Goal: Register for event/course

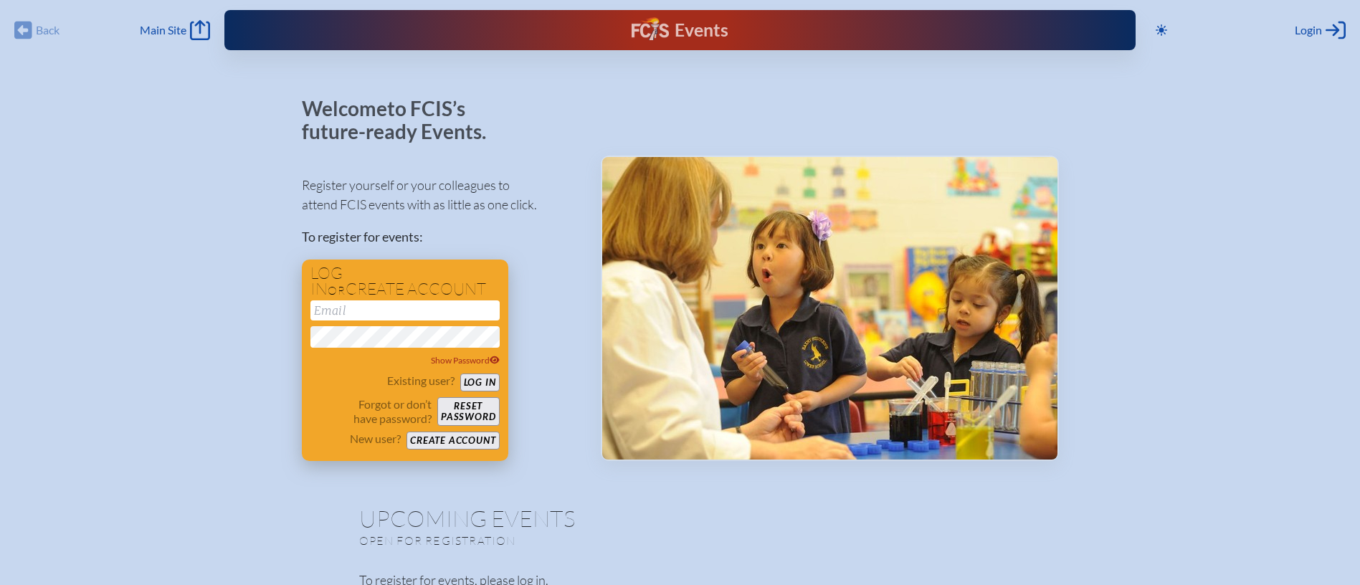
type input "[EMAIL_ADDRESS][DOMAIN_NAME]"
click at [474, 382] on button "Log in" at bounding box center [479, 382] width 39 height 18
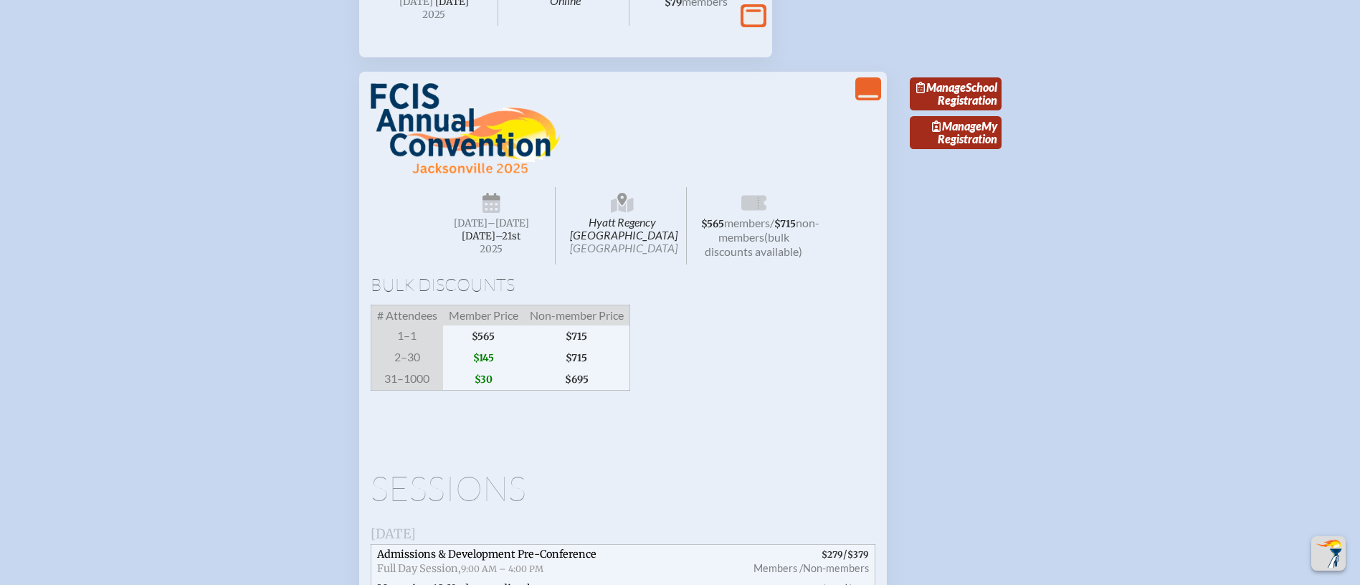
scroll to position [1505, 0]
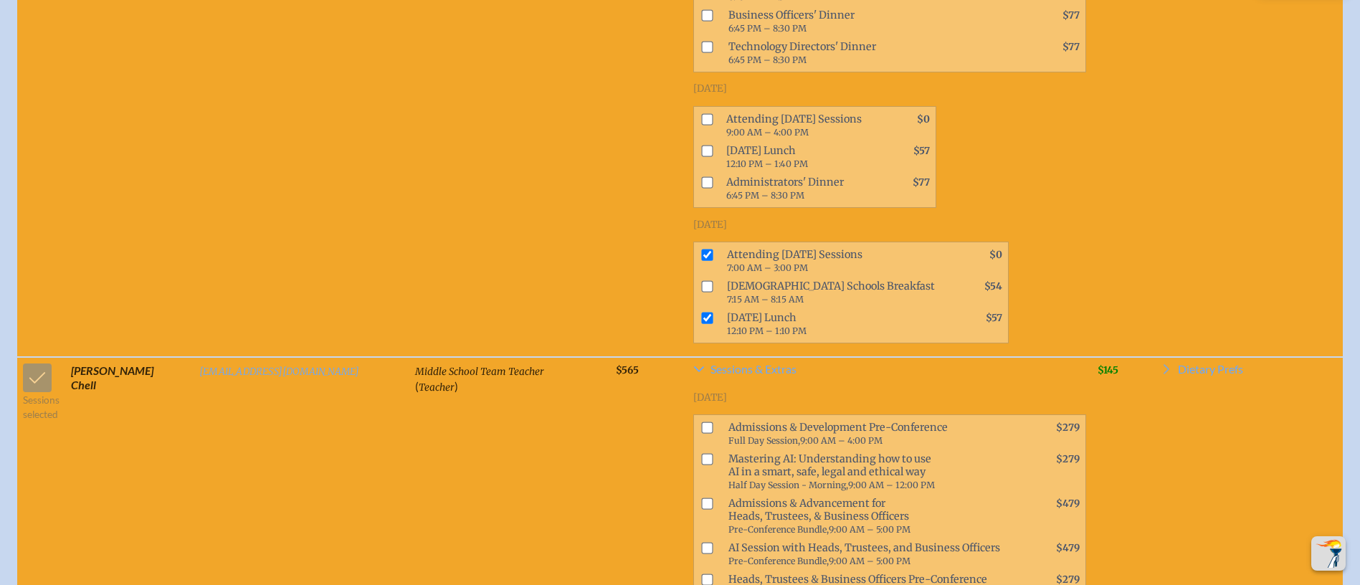
scroll to position [3655, 0]
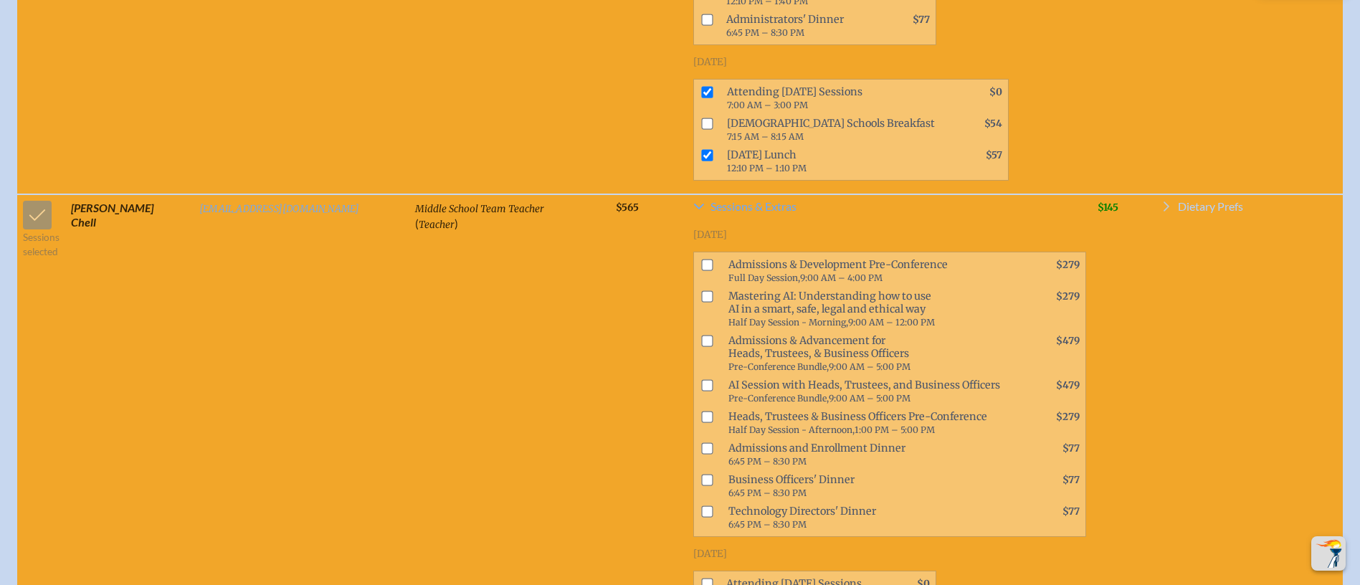
click at [1191, 201] on span "Dietary Prefs" at bounding box center [1209, 206] width 65 height 11
click at [22, 194] on td "Sessions selected" at bounding box center [41, 508] width 48 height 628
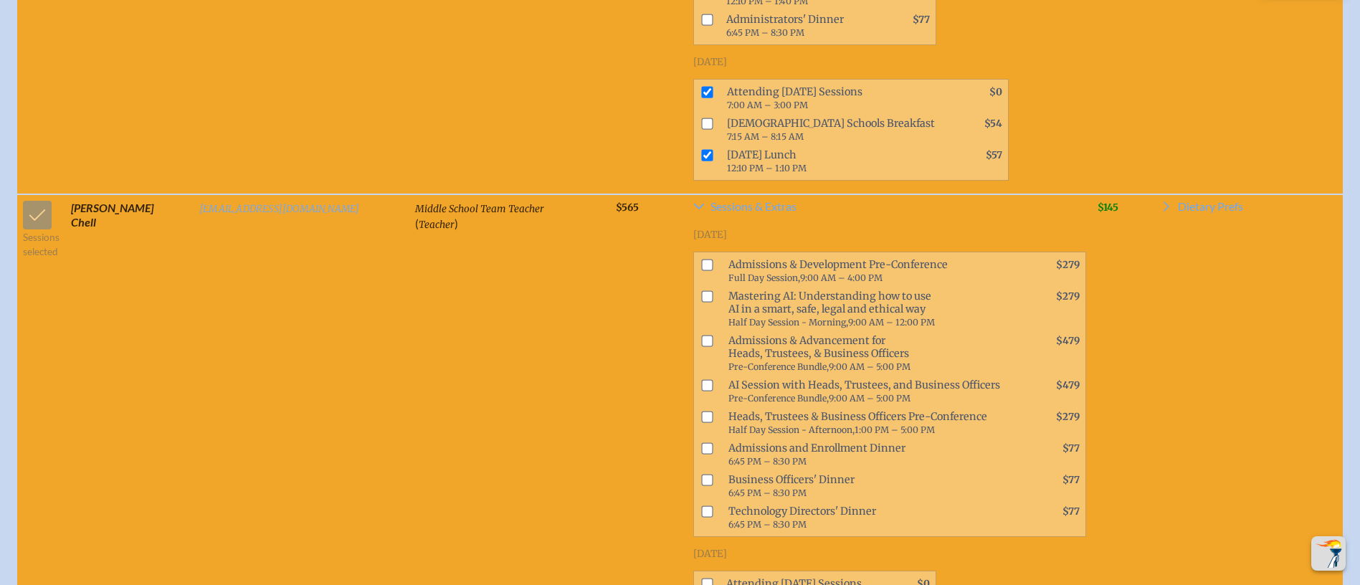
click at [22, 194] on td "Sessions selected" at bounding box center [41, 508] width 48 height 628
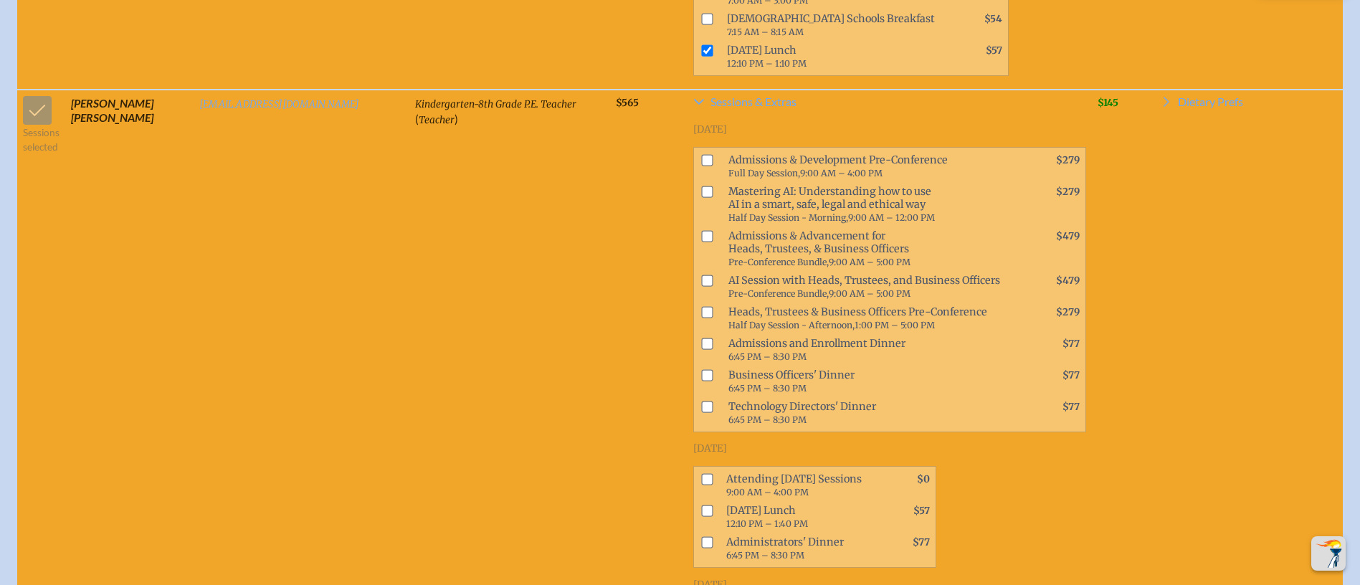
scroll to position [14513, 0]
checkbox input "false"
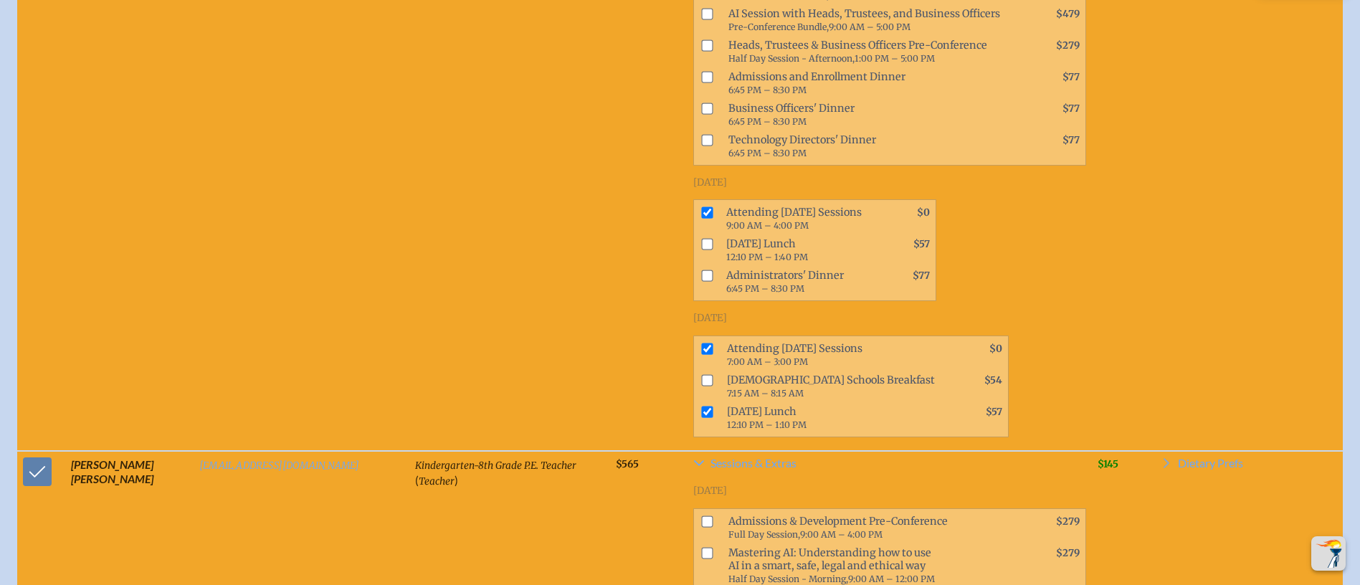
scroll to position [14083, 0]
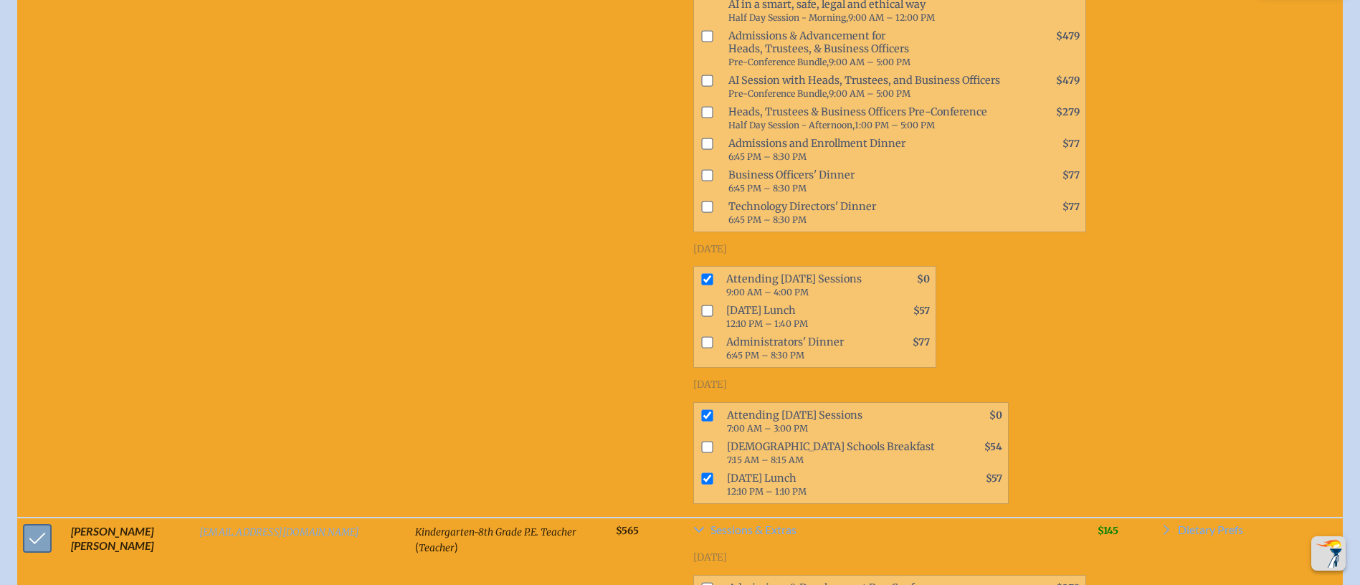
click at [36, 520] on input "checkbox" at bounding box center [37, 538] width 36 height 36
checkbox input "false"
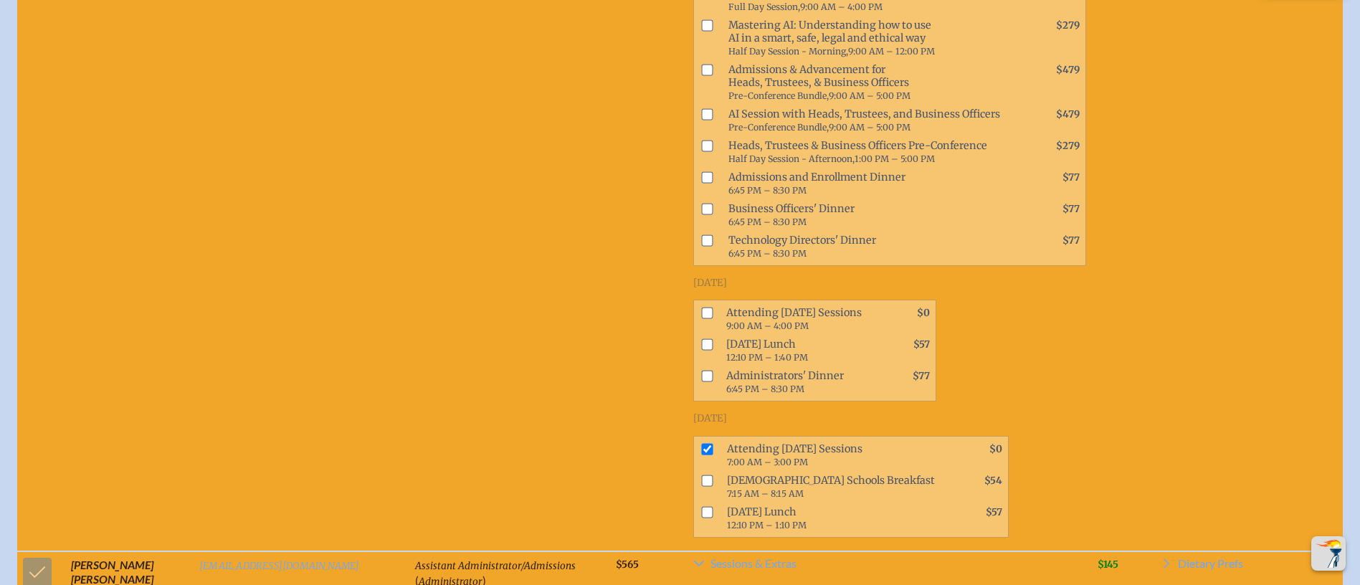
scroll to position [3978, 0]
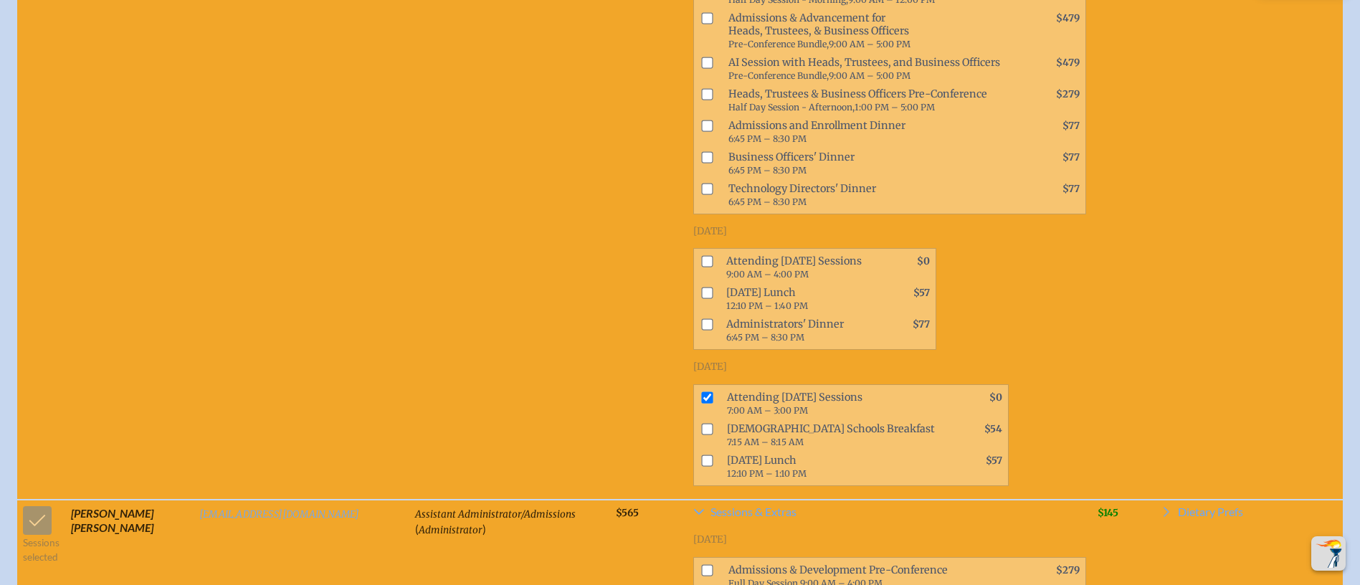
click at [702, 391] on input "checkbox" at bounding box center [707, 396] width 11 height 11
checkbox input "false"
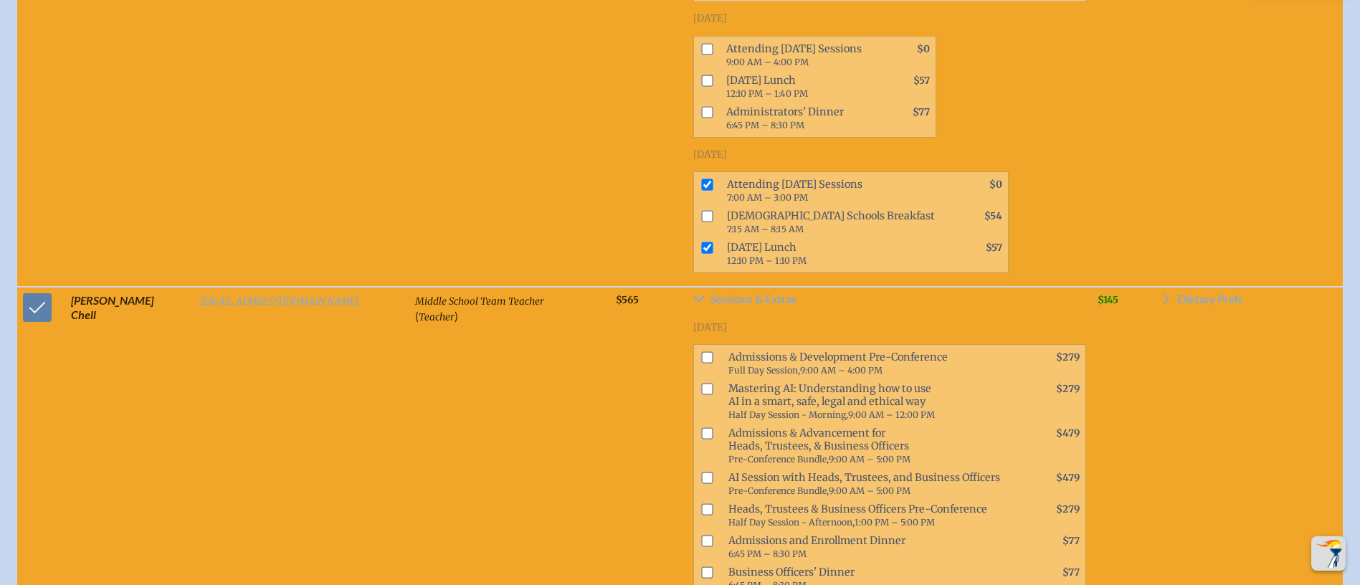
scroll to position [3548, 0]
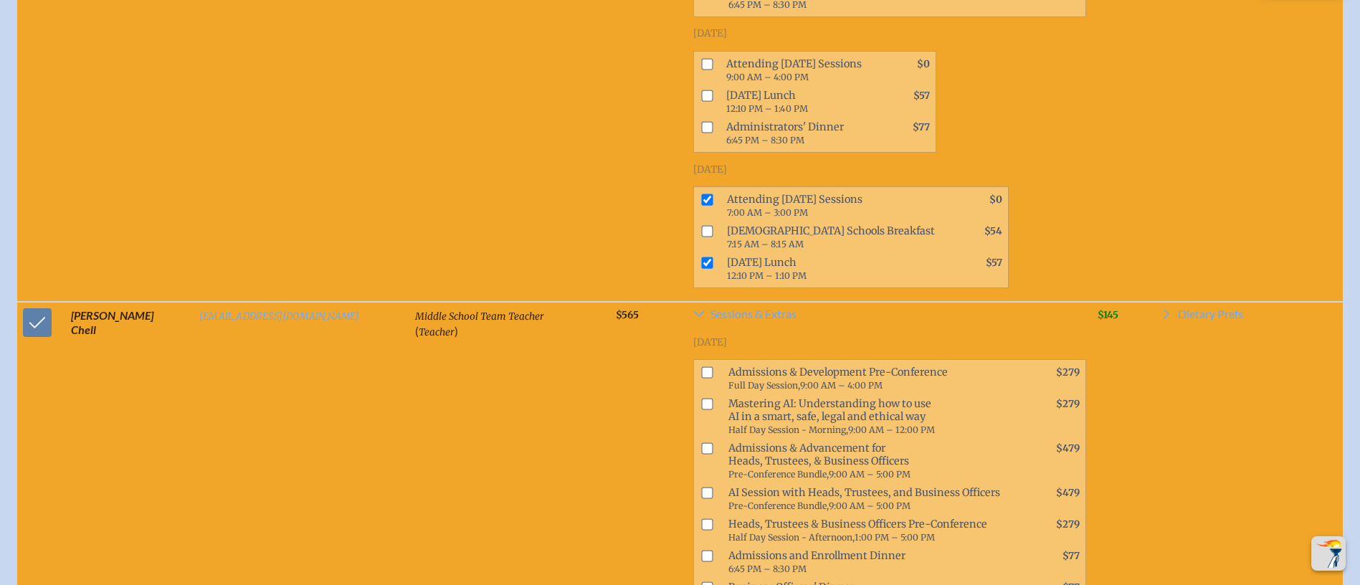
drag, startPoint x: 37, startPoint y: 267, endPoint x: 63, endPoint y: 260, distance: 26.8
click at [35, 305] on input "checkbox" at bounding box center [37, 323] width 36 height 36
checkbox input "false"
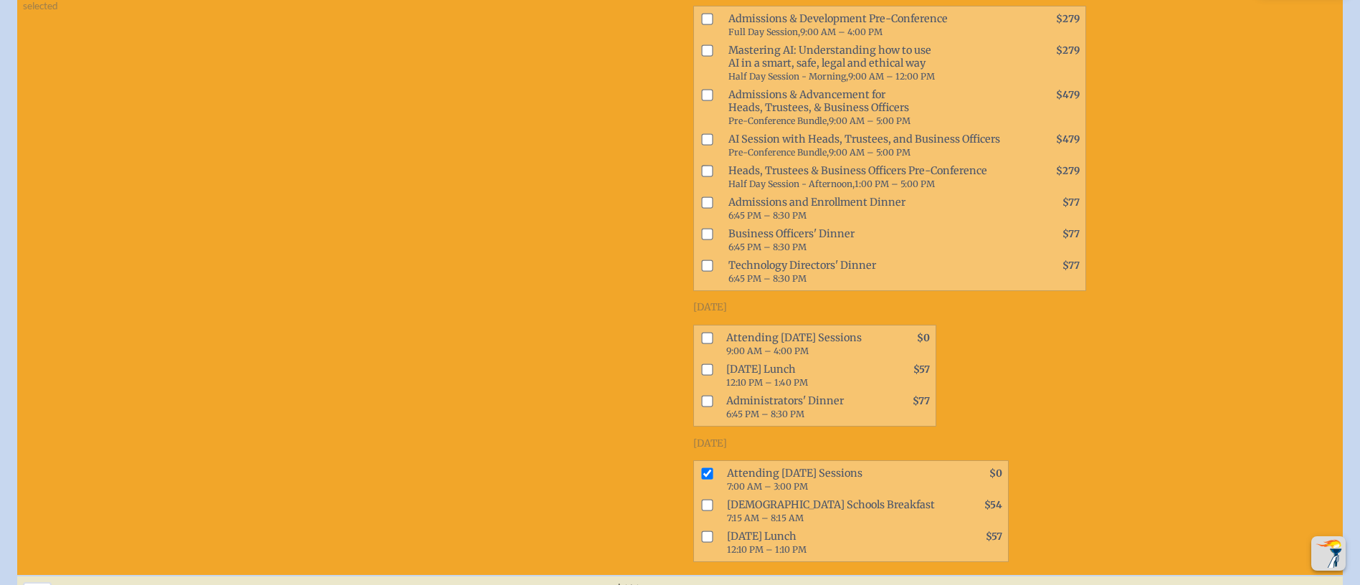
scroll to position [4623, 0]
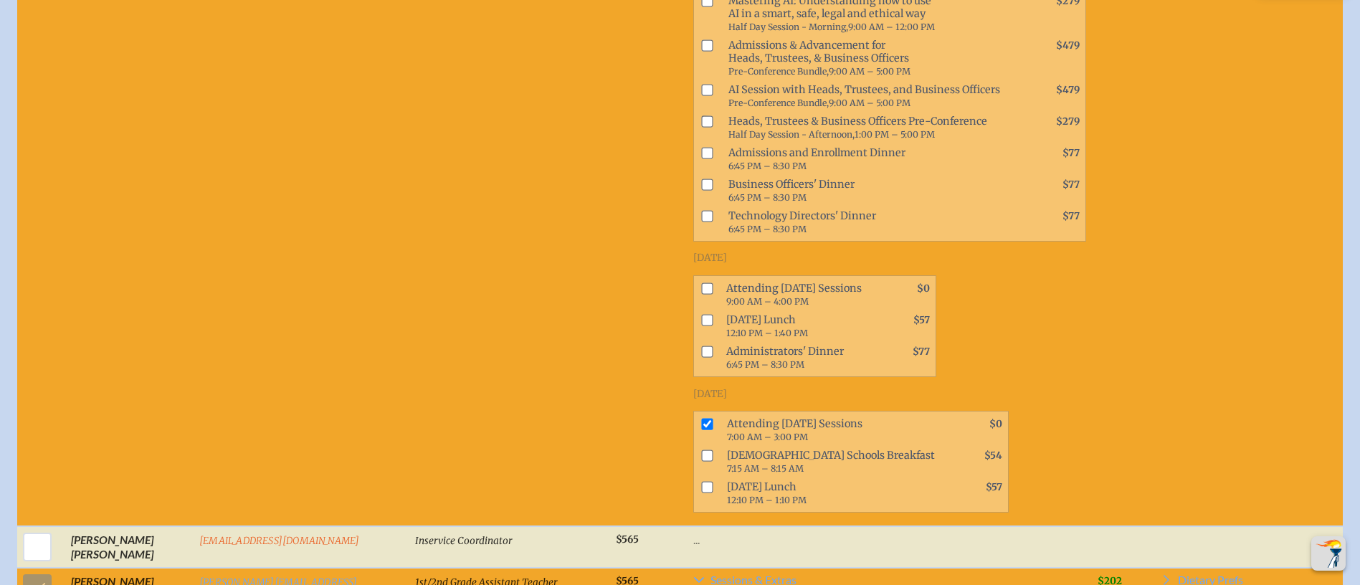
click at [702, 419] on input "checkbox" at bounding box center [707, 424] width 11 height 11
checkbox input "false"
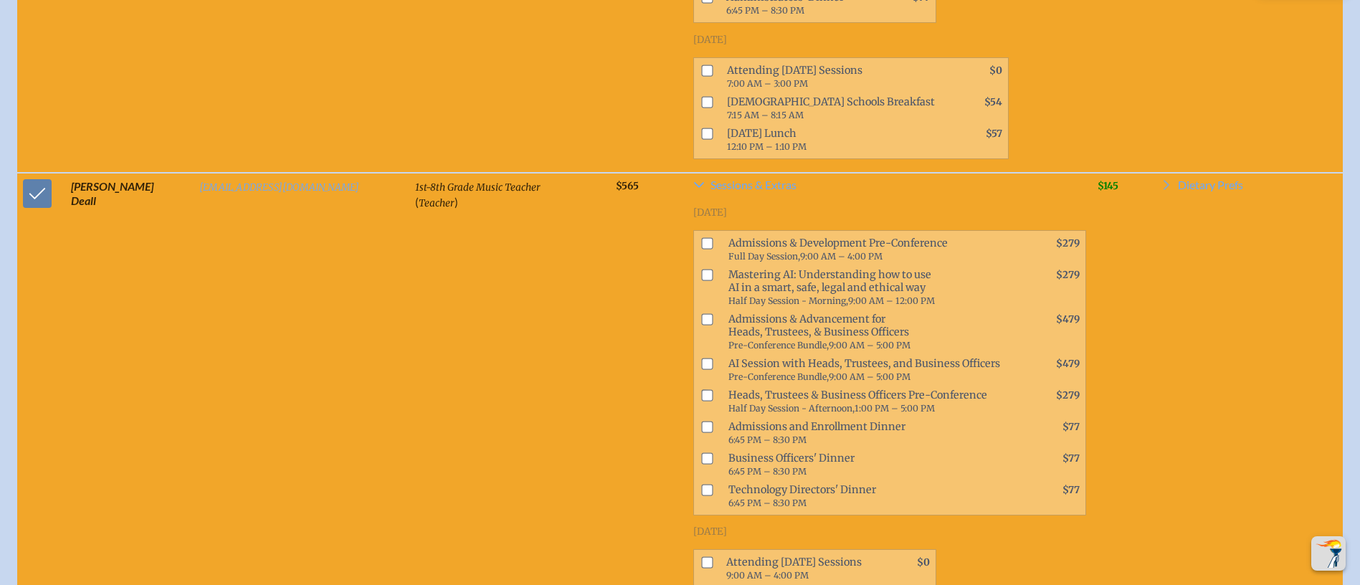
scroll to position [4300, 0]
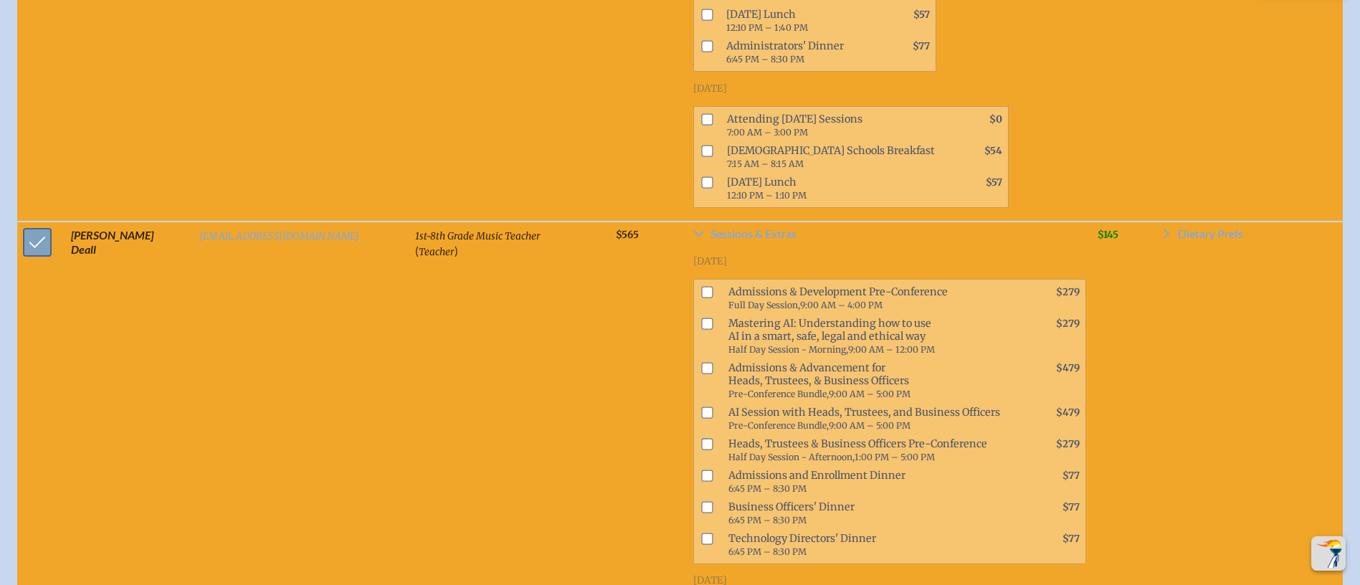
click at [24, 224] on input "checkbox" at bounding box center [37, 242] width 36 height 36
checkbox input "false"
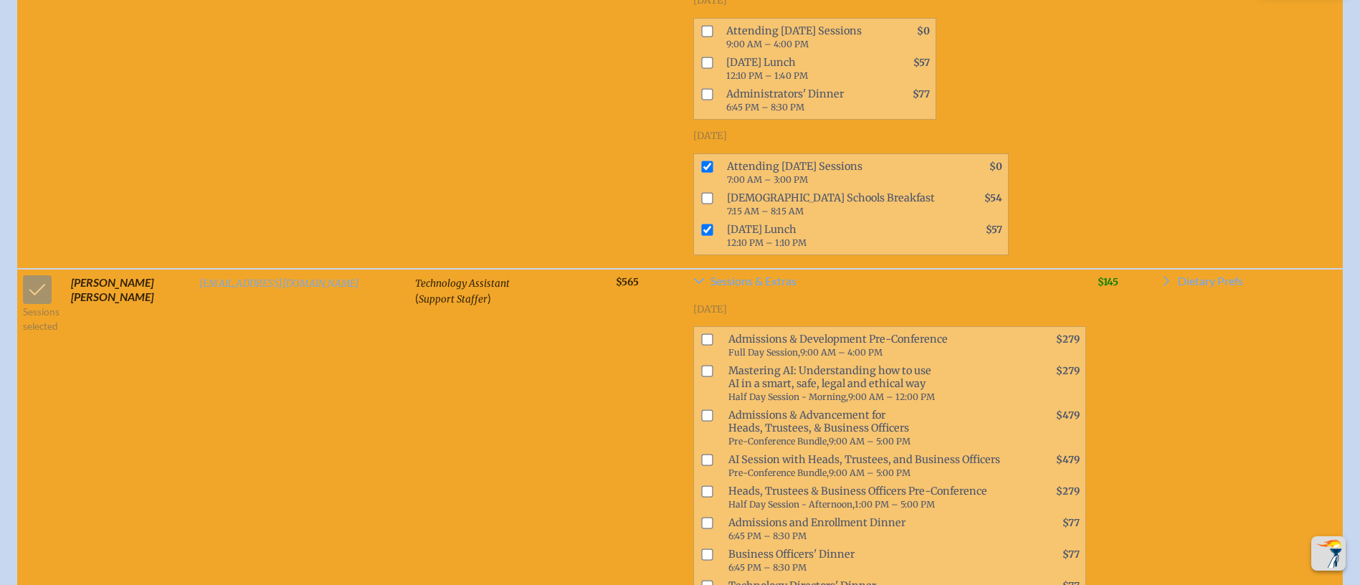
scroll to position [6988, 0]
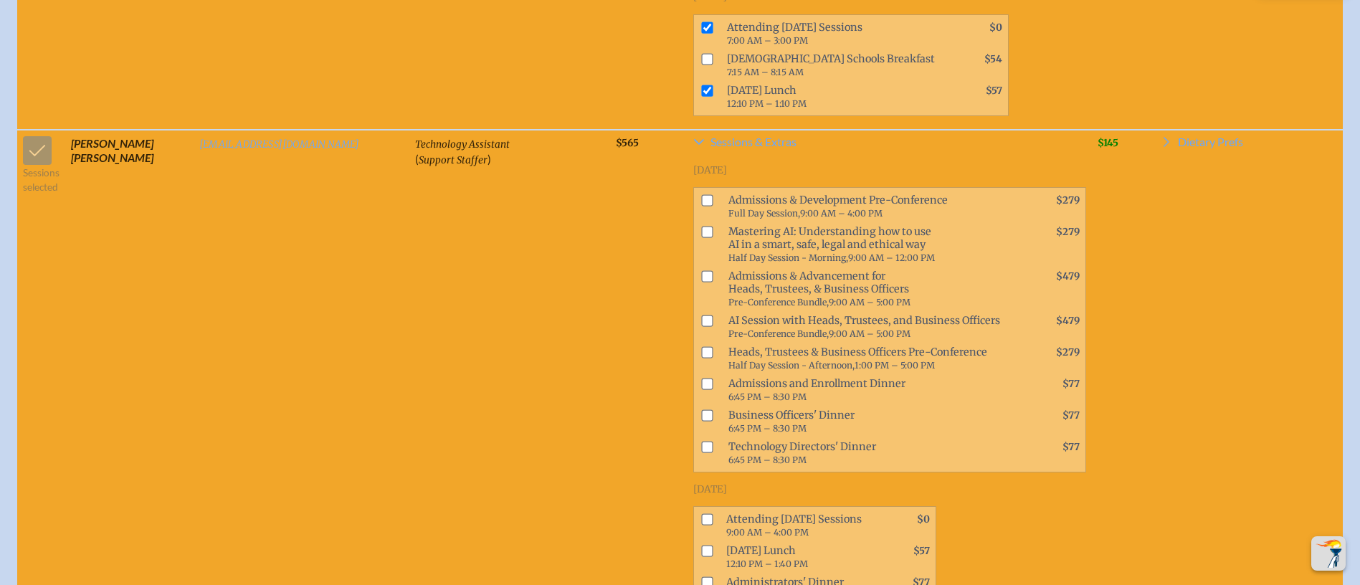
checkbox input "false"
click at [31, 133] on input "checkbox" at bounding box center [37, 151] width 36 height 36
checkbox input "false"
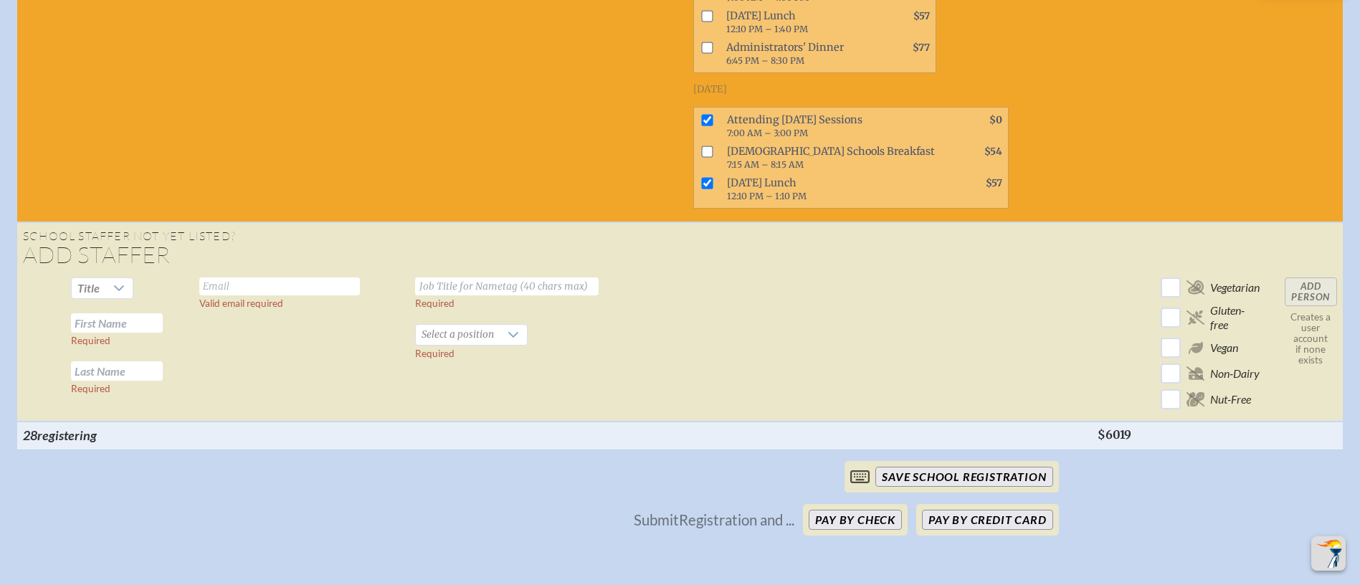
scroll to position [18383, 0]
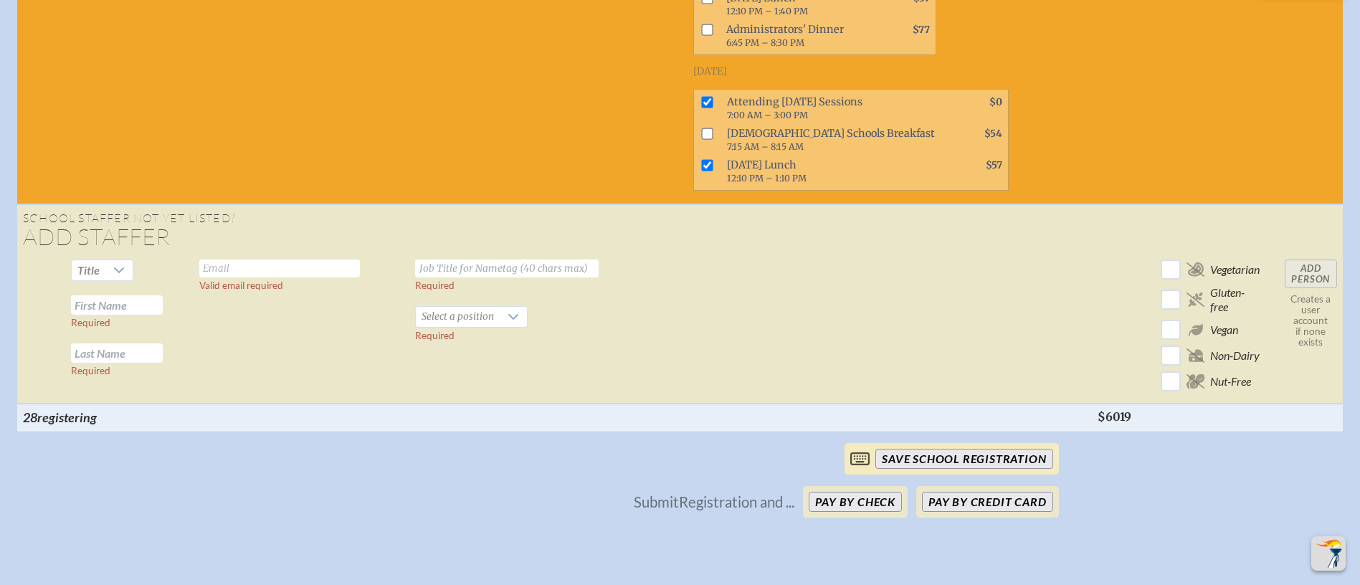
click at [987, 449] on input "save School Registration" at bounding box center [963, 459] width 177 height 20
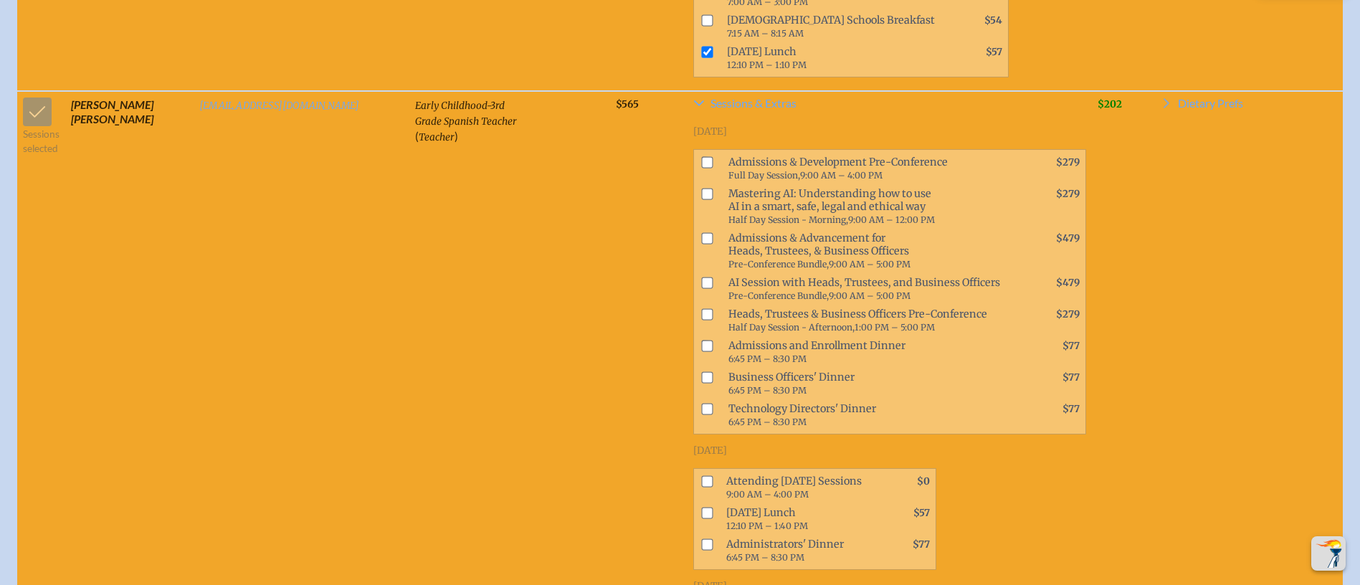
scroll to position [18168, 0]
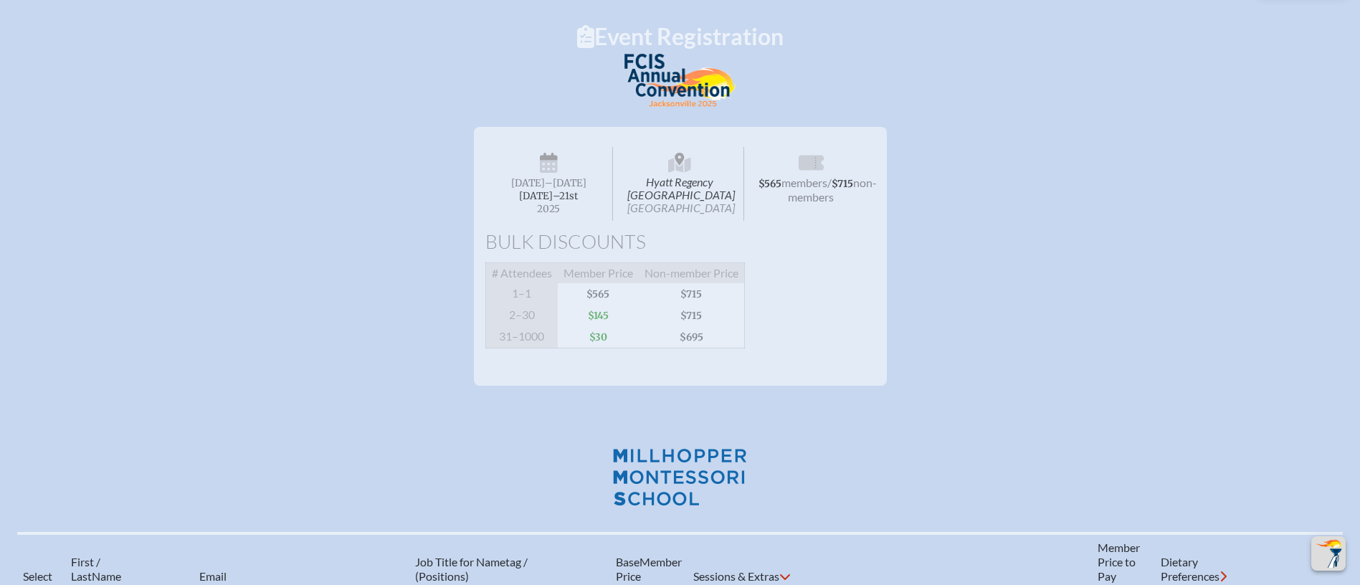
scroll to position [538, 0]
